Goal: Task Accomplishment & Management: Manage account settings

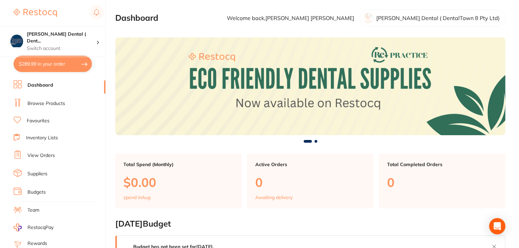
click at [37, 170] on link "Suppliers" at bounding box center [37, 173] width 20 height 7
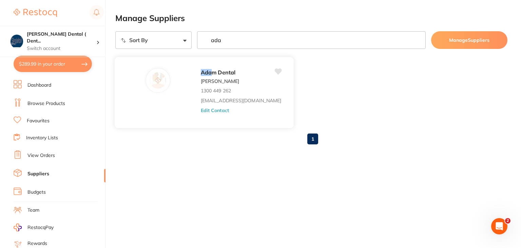
type input "ada"
click at [201, 111] on button "Edit Contact" at bounding box center [215, 109] width 28 height 5
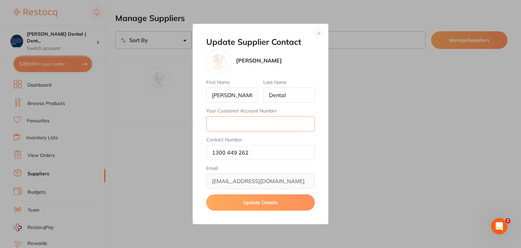
click at [227, 127] on input "Your Customer Account Number" at bounding box center [260, 123] width 109 height 15
click at [227, 125] on input "Your Customer Account Number" at bounding box center [260, 123] width 109 height 15
type input "AD10361"
click at [255, 199] on button "Update Details" at bounding box center [260, 202] width 109 height 16
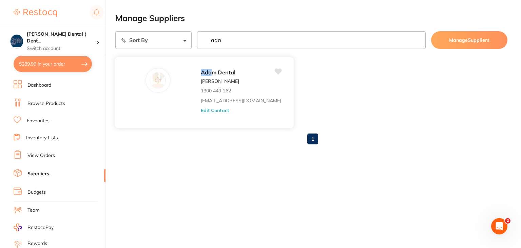
click at [204, 109] on button "Edit Contact" at bounding box center [215, 109] width 28 height 5
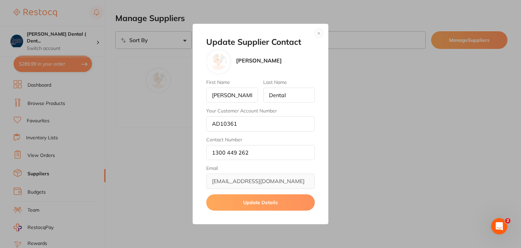
drag, startPoint x: 319, startPoint y: 34, endPoint x: 305, endPoint y: 36, distance: 13.3
click at [316, 34] on button "button" at bounding box center [319, 33] width 8 height 8
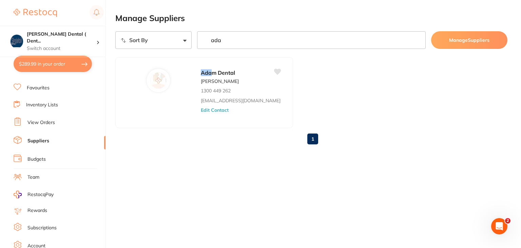
scroll to position [68, 0]
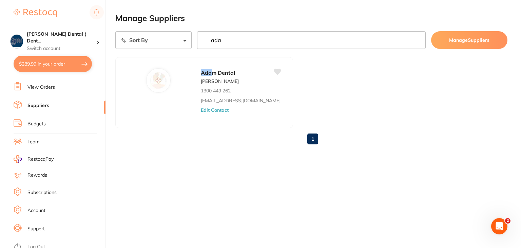
click at [37, 243] on link "Log Out" at bounding box center [36, 246] width 18 height 7
